Goal: Task Accomplishment & Management: Manage account settings

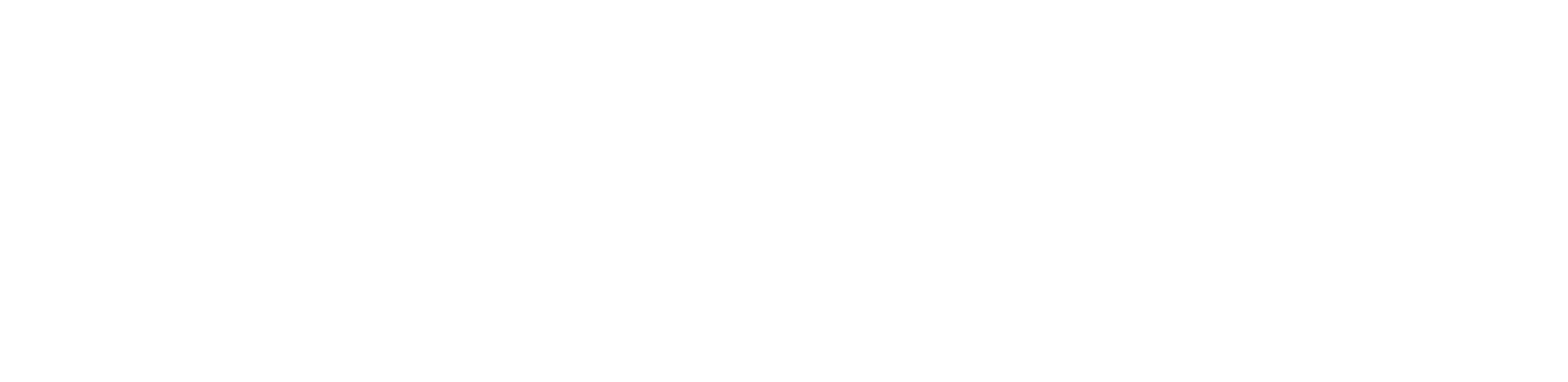
select select "*"
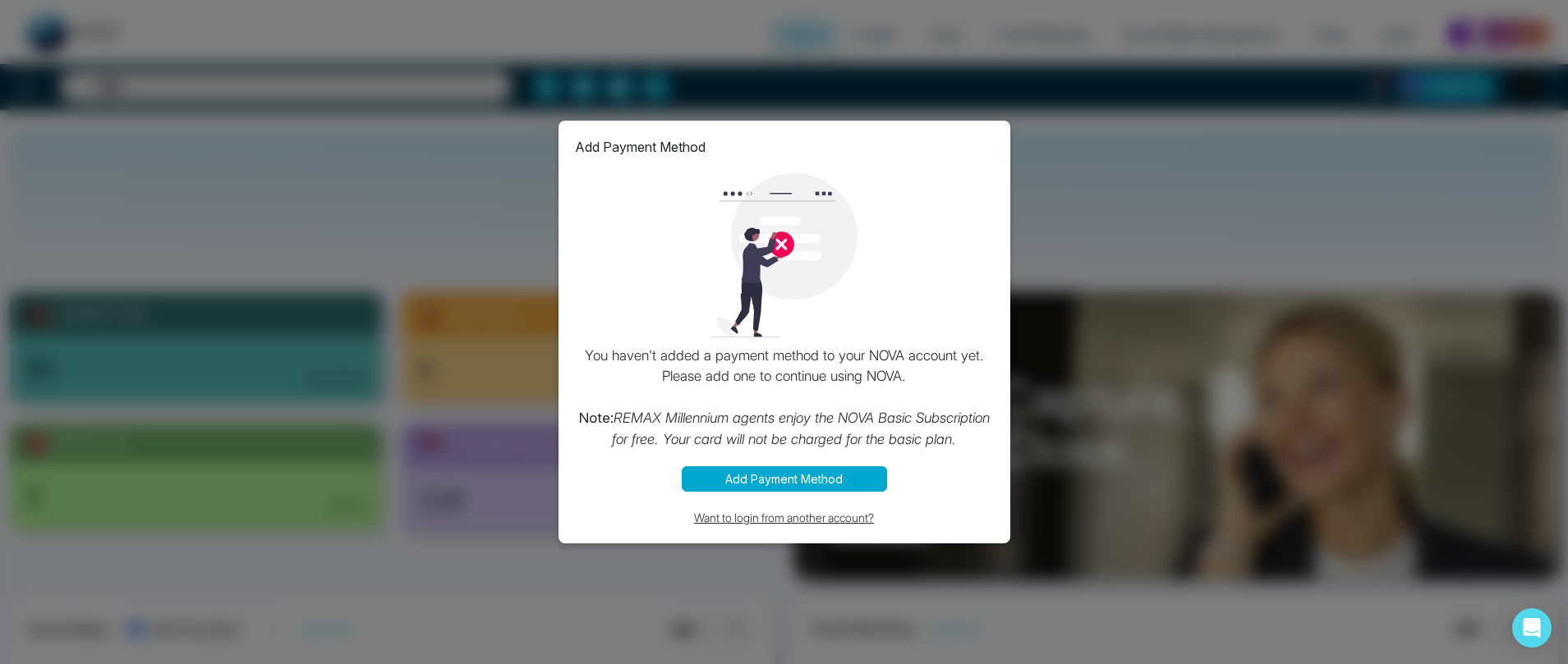
click at [829, 511] on button "Want to login from another account?" at bounding box center [784, 517] width 419 height 19
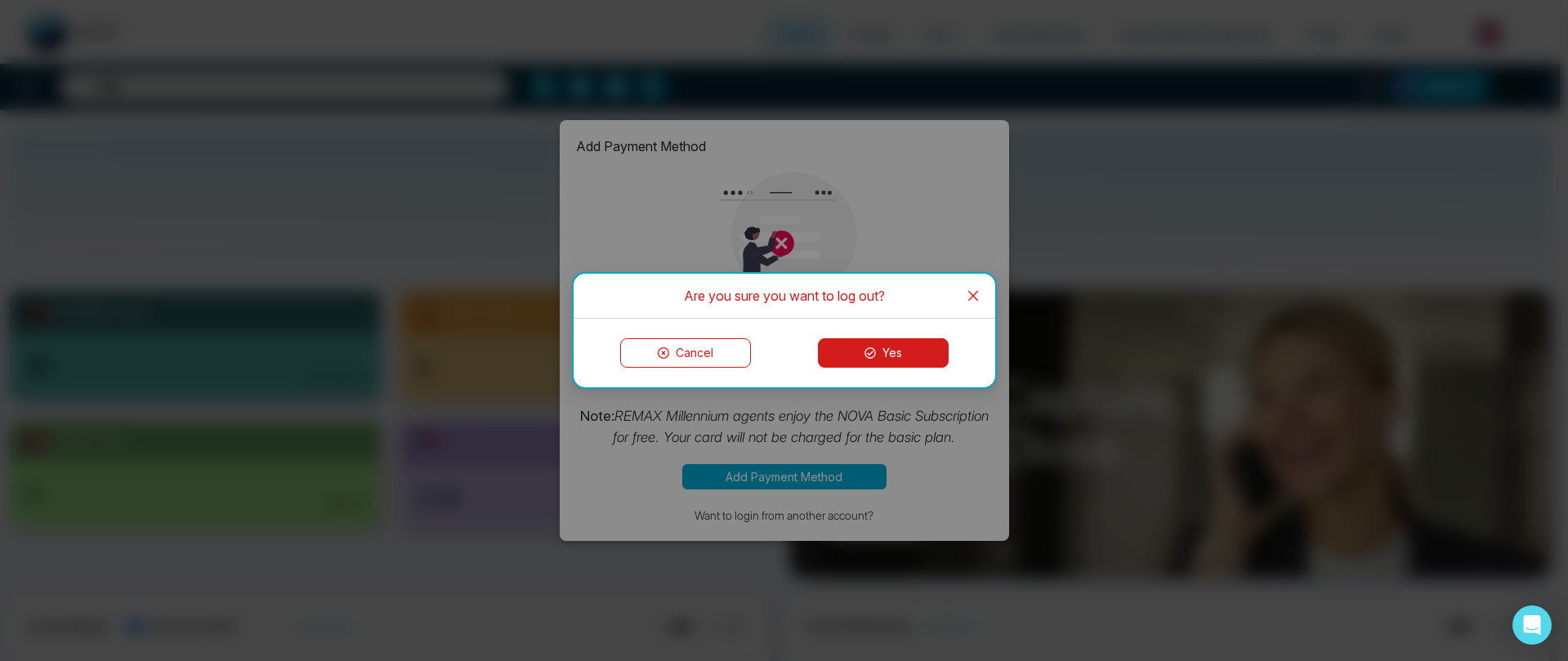
click at [718, 359] on button "Cancel" at bounding box center [685, 353] width 130 height 29
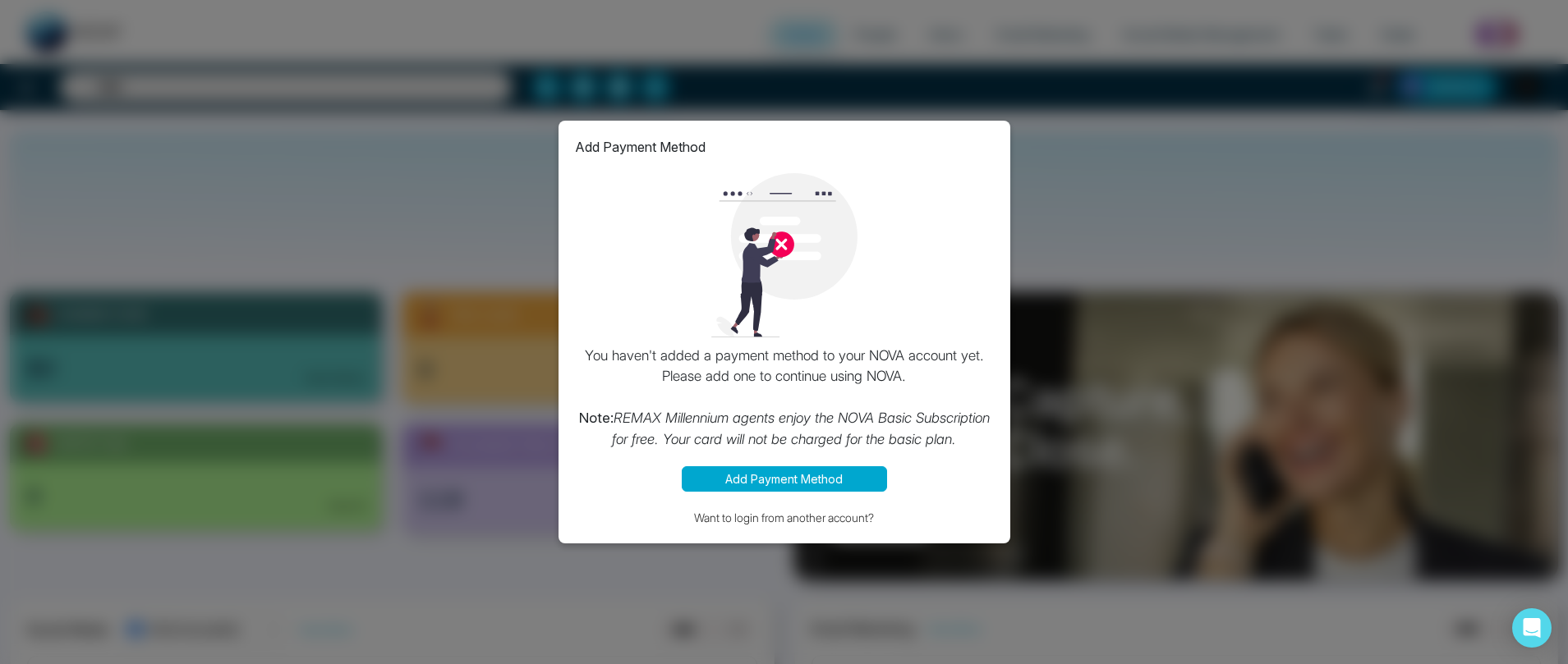
click at [1256, 212] on div "Add Payment Method You haven't added a payment method to your NOVA account yet.…" at bounding box center [784, 332] width 1568 height 664
click at [832, 520] on button "Want to login from another account?" at bounding box center [784, 517] width 419 height 19
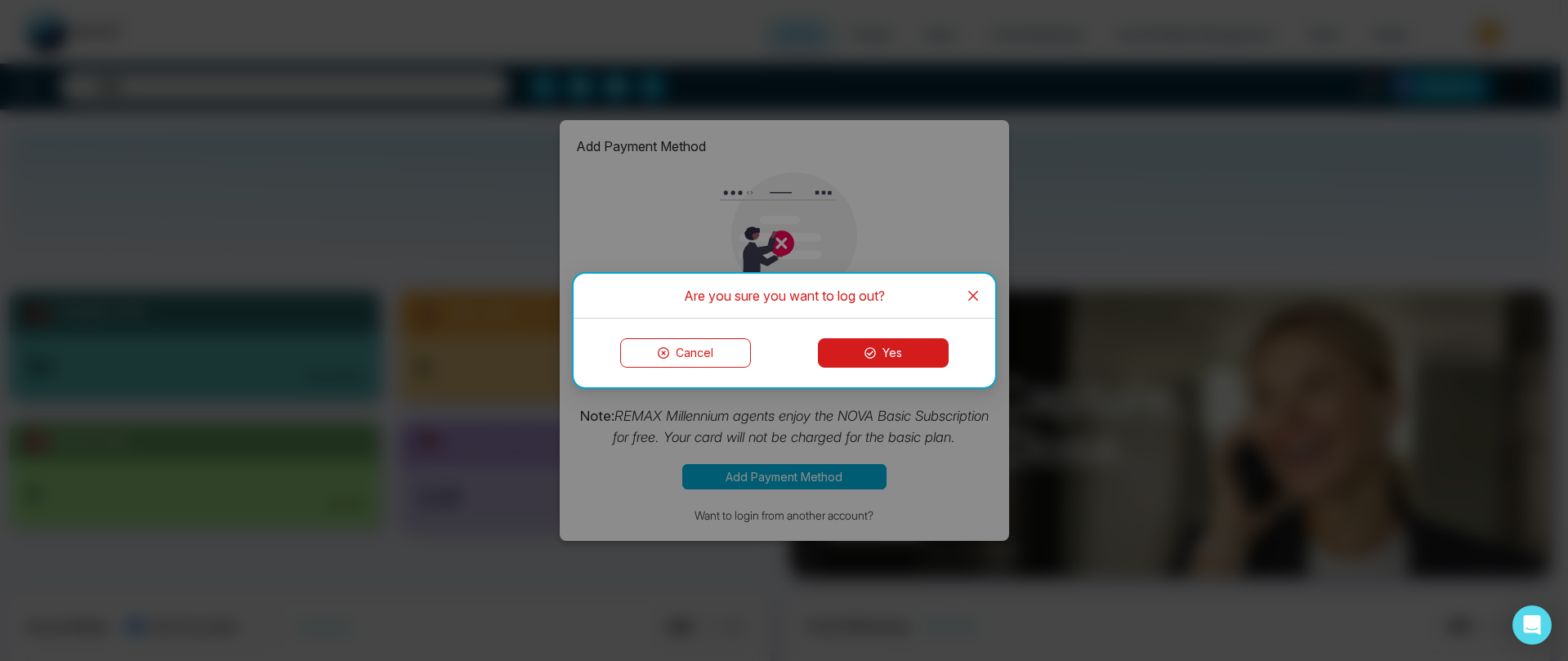
click at [884, 349] on button "Yes" at bounding box center [883, 353] width 130 height 29
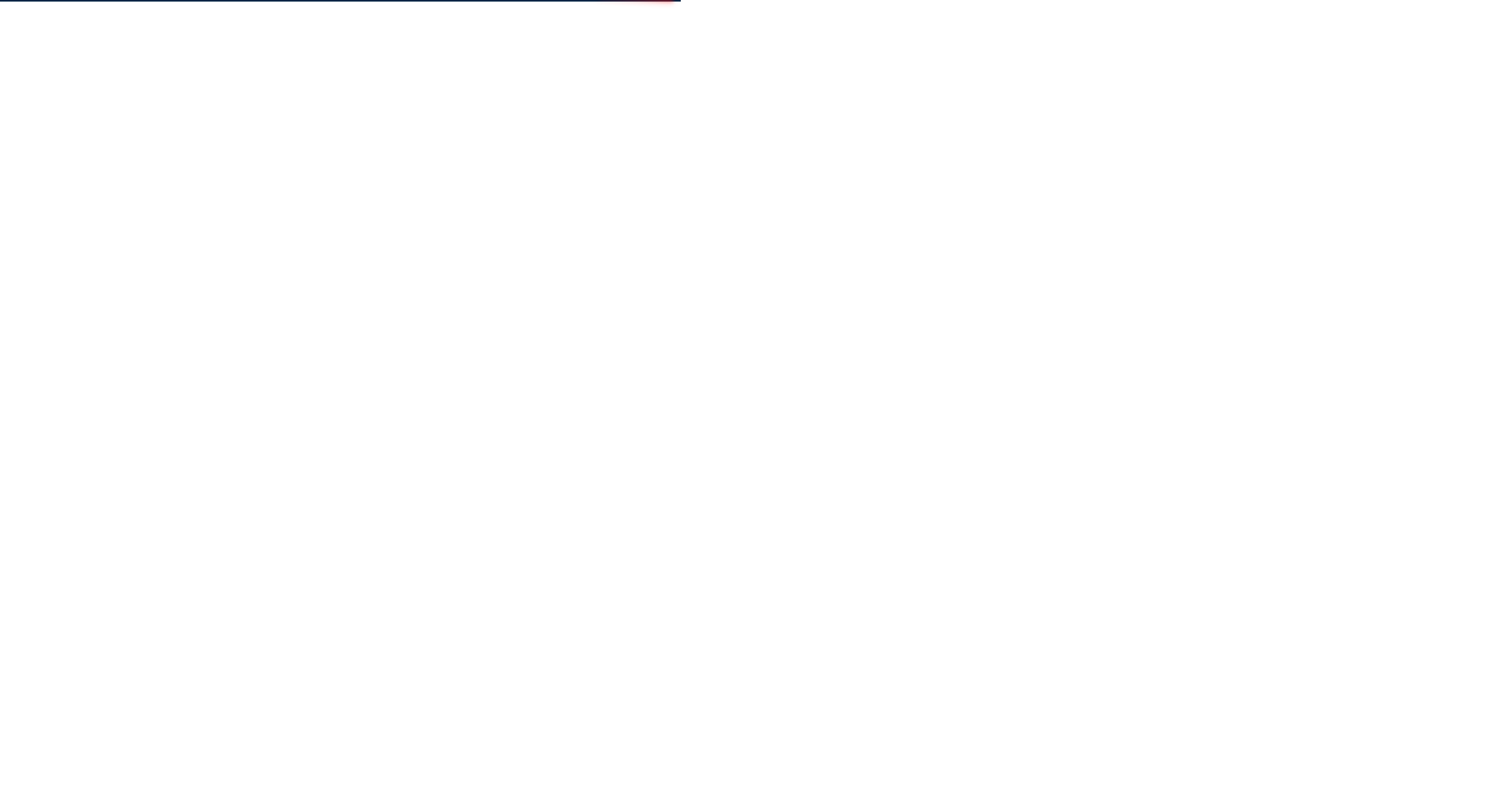
click at [795, 14] on body at bounding box center [756, 399] width 1512 height 798
